Goal: Information Seeking & Learning: Learn about a topic

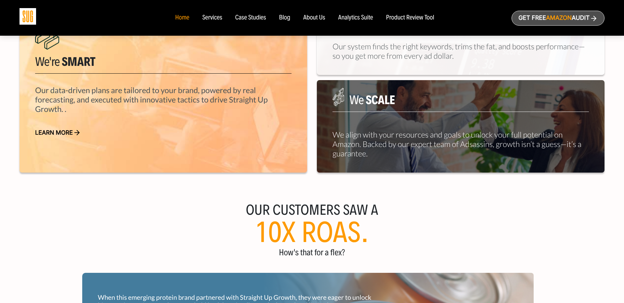
scroll to position [334, 0]
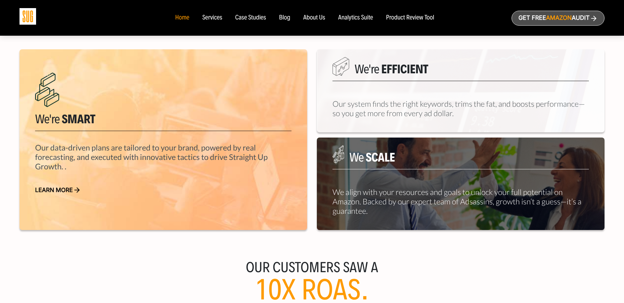
click at [255, 17] on div "Case Studies" at bounding box center [250, 17] width 31 height 7
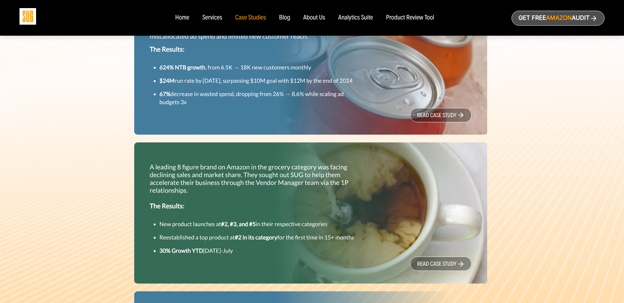
scroll to position [298, 0]
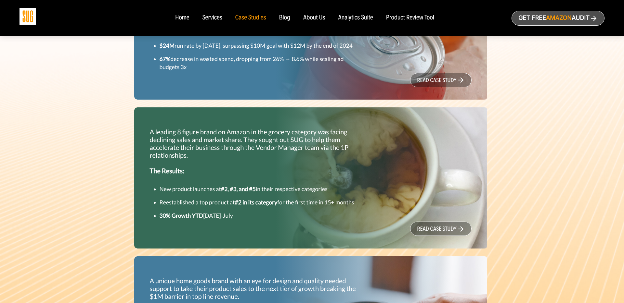
click at [348, 164] on p "A leading 8 figure brand on Amazon in the grocery category was facing declining…" at bounding box center [255, 151] width 211 height 47
click at [440, 236] on link "read case study" at bounding box center [440, 229] width 61 height 14
